Goal: Transaction & Acquisition: Obtain resource

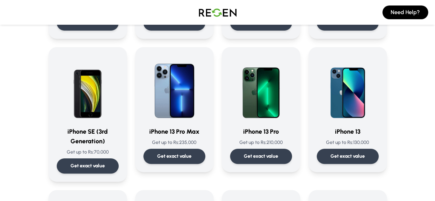
scroll to position [296, 0]
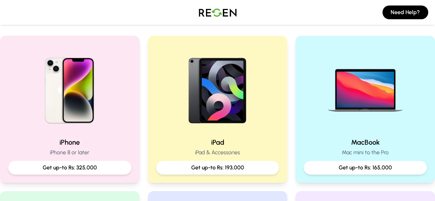
scroll to position [133, 0]
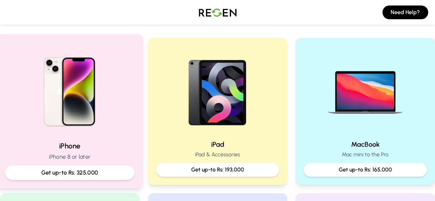
click at [56, 50] on img at bounding box center [69, 89] width 92 height 92
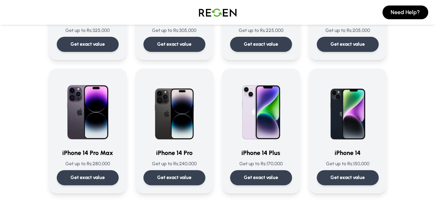
scroll to position [146, 0]
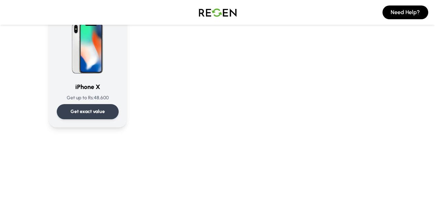
scroll to position [895, 0]
